Goal: Task Accomplishment & Management: Use online tool/utility

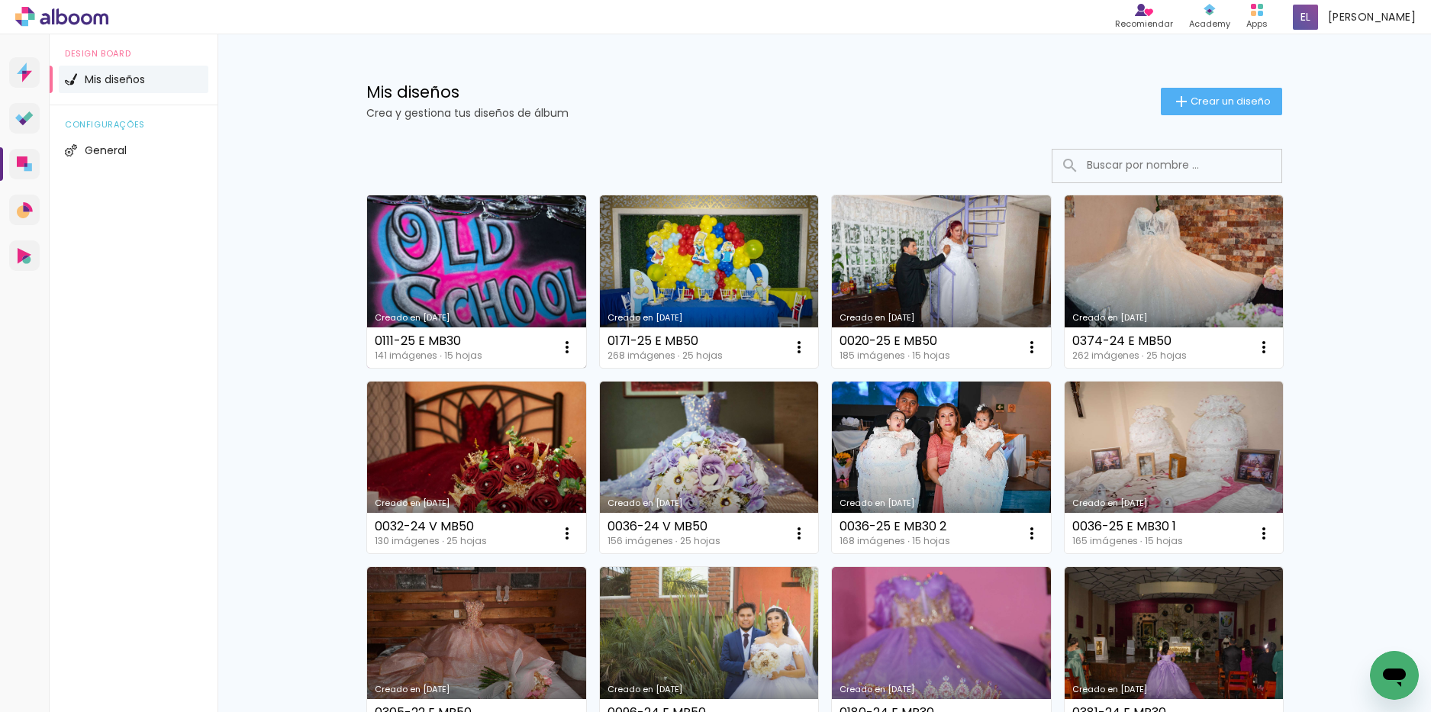
click at [491, 309] on link "Creado en [DATE]" at bounding box center [476, 281] width 219 height 172
